Goal: Task Accomplishment & Management: Use online tool/utility

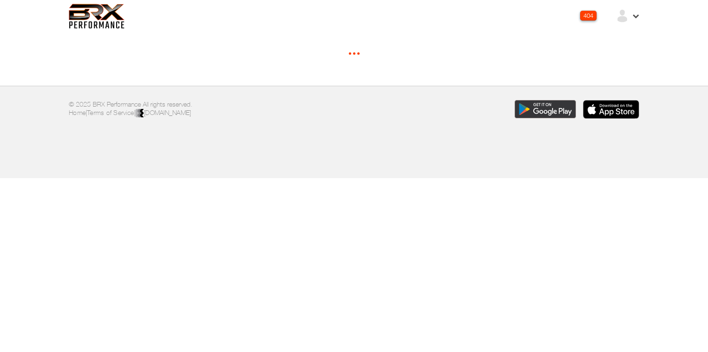
select select "*"
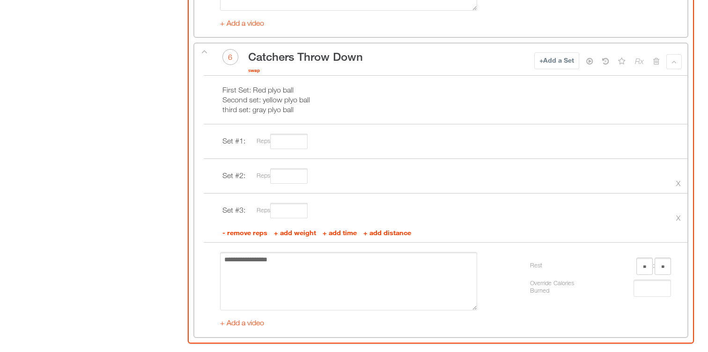
scroll to position [1847, 0]
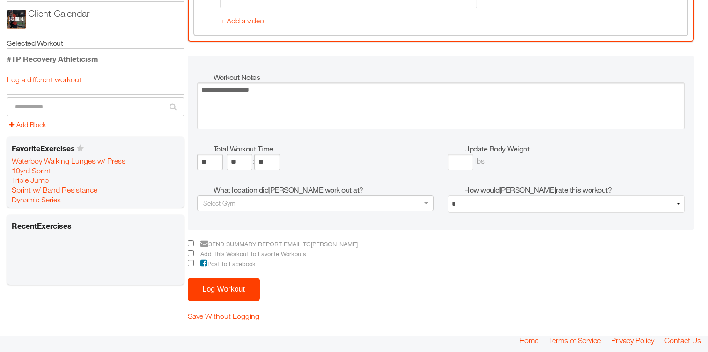
click at [215, 288] on button "Log Workout" at bounding box center [224, 289] width 72 height 23
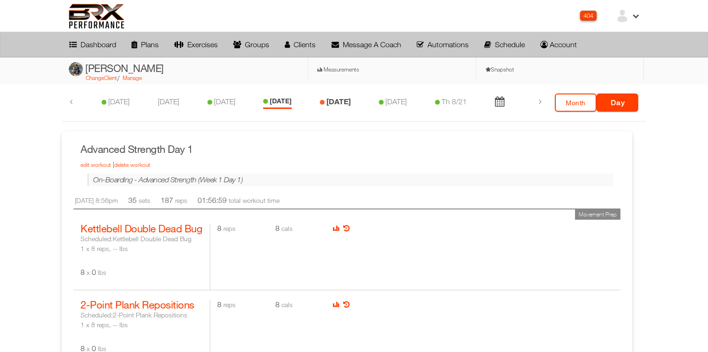
click at [335, 97] on link "[DATE]" at bounding box center [338, 101] width 24 height 9
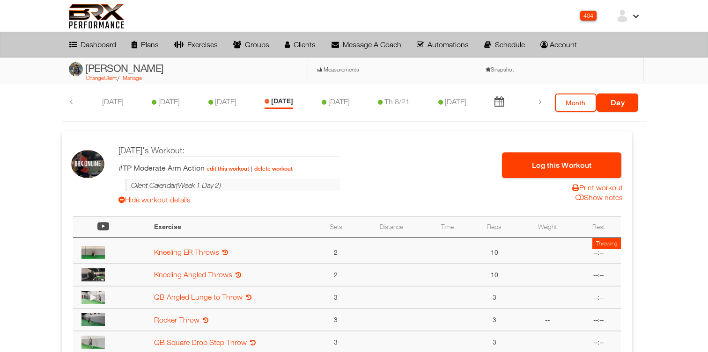
click at [533, 174] on button "Log this Workout" at bounding box center [561, 166] width 119 height 26
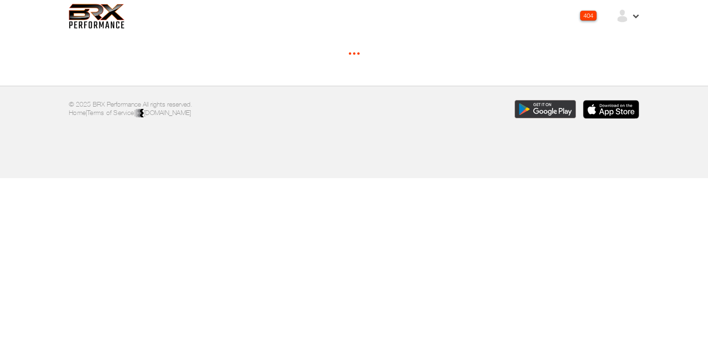
select select "*"
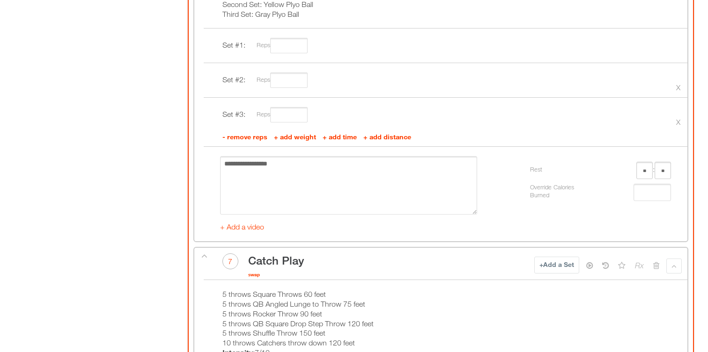
scroll to position [2179, 0]
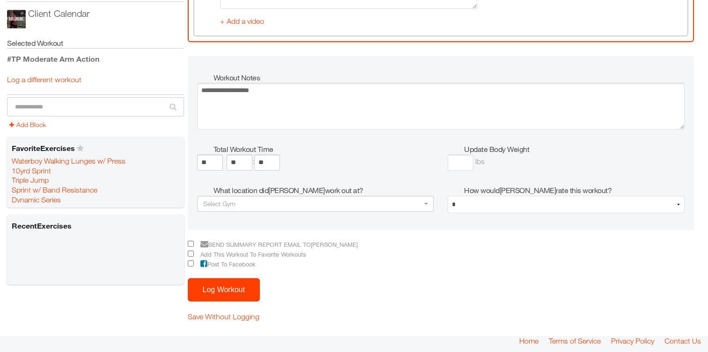
click at [211, 285] on button "Log Workout" at bounding box center [224, 290] width 72 height 23
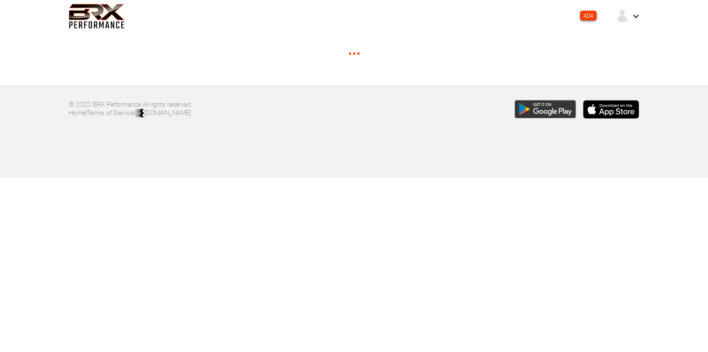
select select "*****"
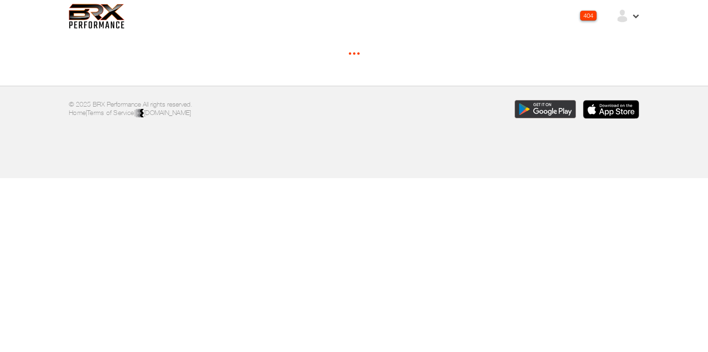
select select "*****"
select select "*"
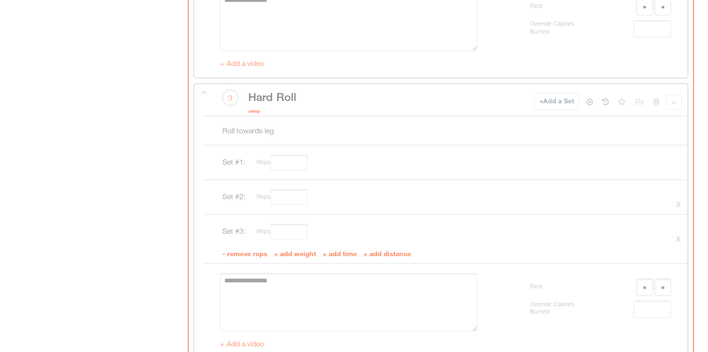
scroll to position [4422, 0]
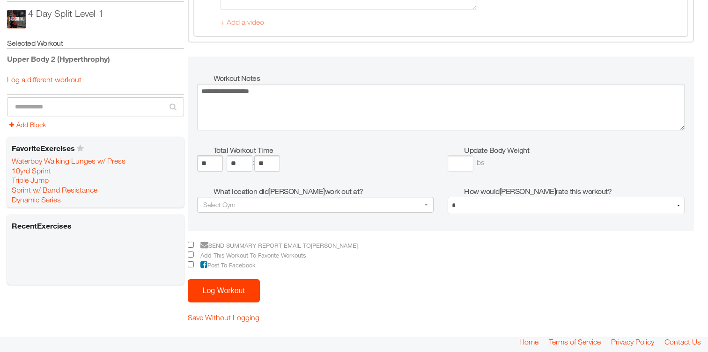
click at [227, 286] on button "Log Workout" at bounding box center [224, 290] width 72 height 23
